Goal: Navigation & Orientation: Find specific page/section

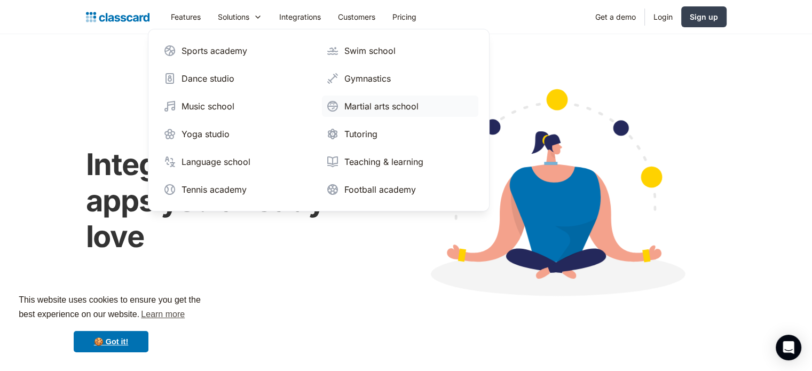
click at [382, 106] on div "Martial arts school" at bounding box center [381, 106] width 74 height 13
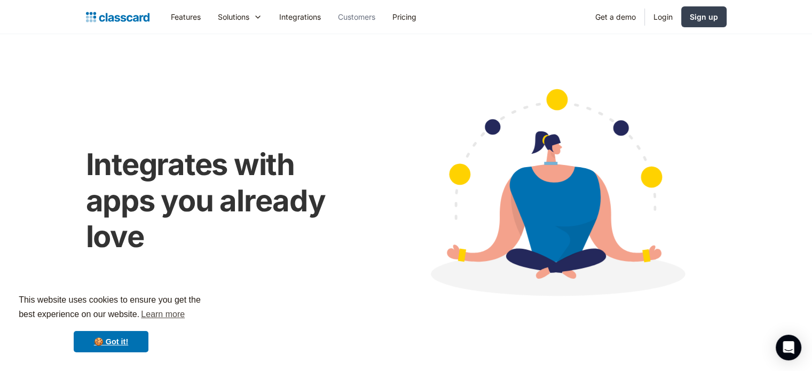
click at [365, 14] on link "Customers" at bounding box center [356, 17] width 54 height 24
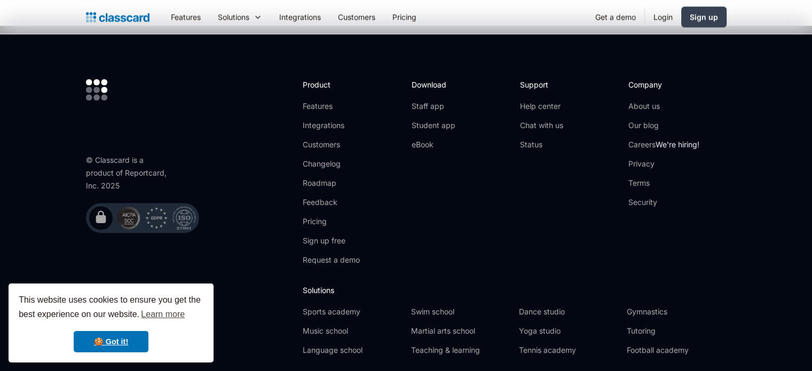
scroll to position [1487, 0]
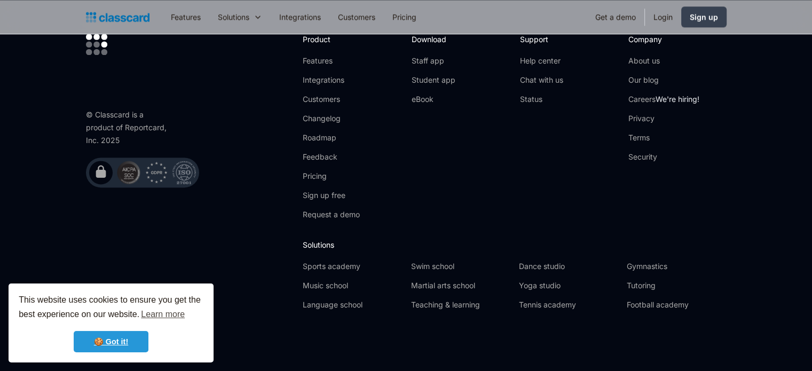
click at [119, 342] on link "🍪 Got it!" at bounding box center [111, 341] width 75 height 21
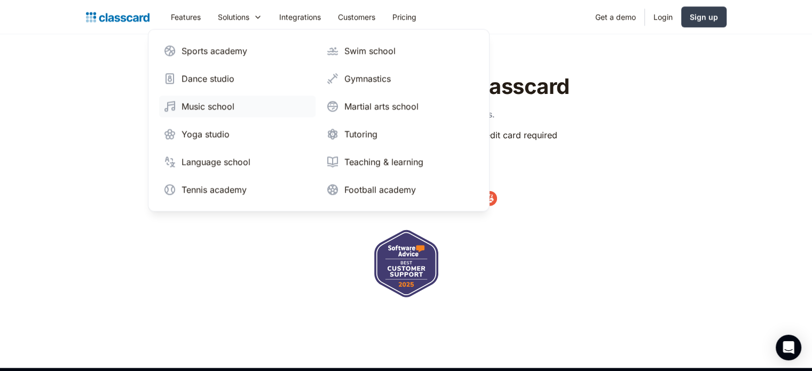
scroll to position [953, 0]
